Goal: Task Accomplishment & Management: Manage account settings

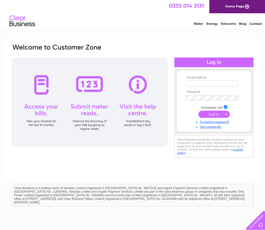
click at [211, 85] on input "text" at bounding box center [211, 84] width 53 height 6
type input "peter@fantasylounge.co.uk"
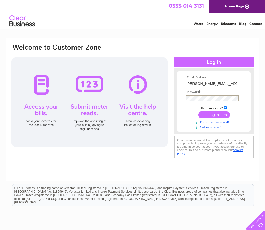
click at [198, 111] on input "submit" at bounding box center [213, 114] width 31 height 7
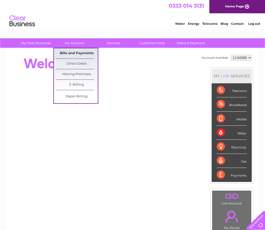
click at [74, 52] on link "Bills and Payments" at bounding box center [77, 53] width 42 height 10
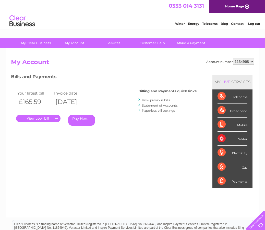
click at [45, 119] on link "." at bounding box center [38, 118] width 44 height 7
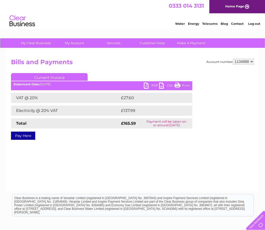
click at [146, 85] on link "PDF" at bounding box center [151, 85] width 15 height 7
